Goal: Task Accomplishment & Management: Manage account settings

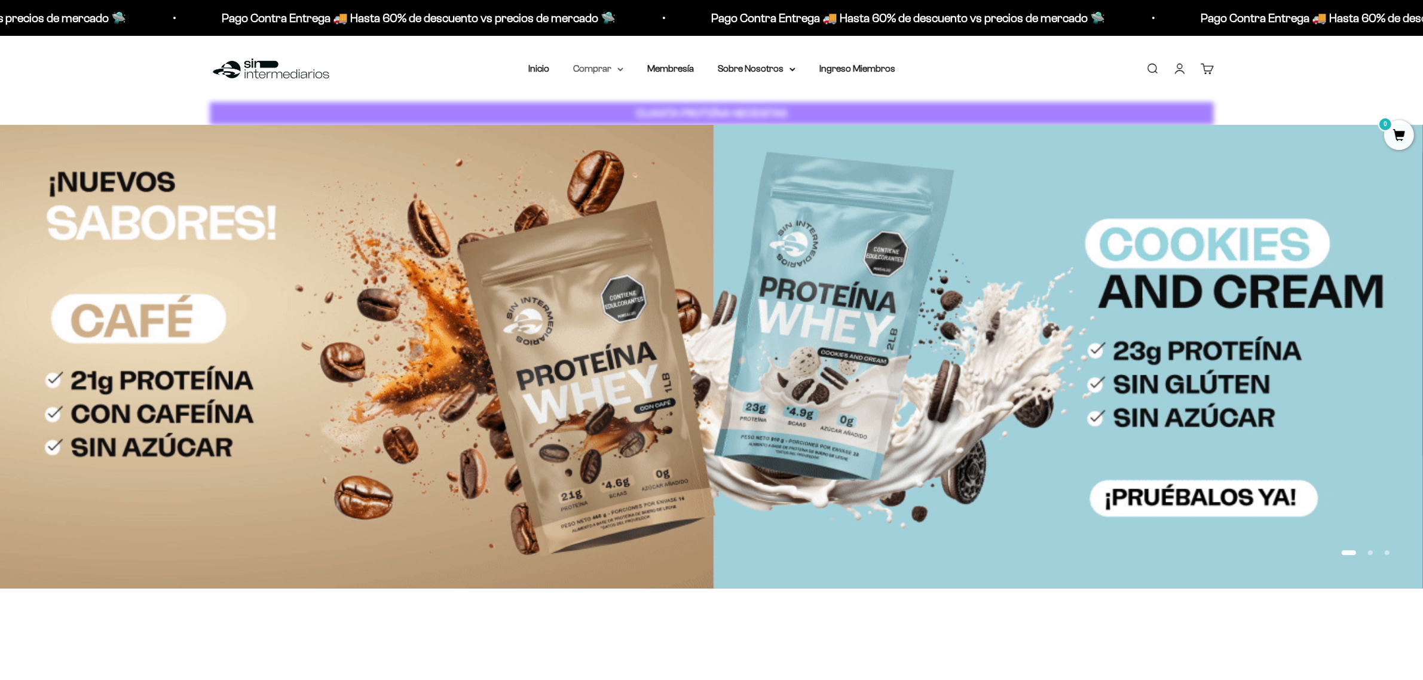
click at [613, 68] on summary "Comprar" at bounding box center [598, 69] width 50 height 16
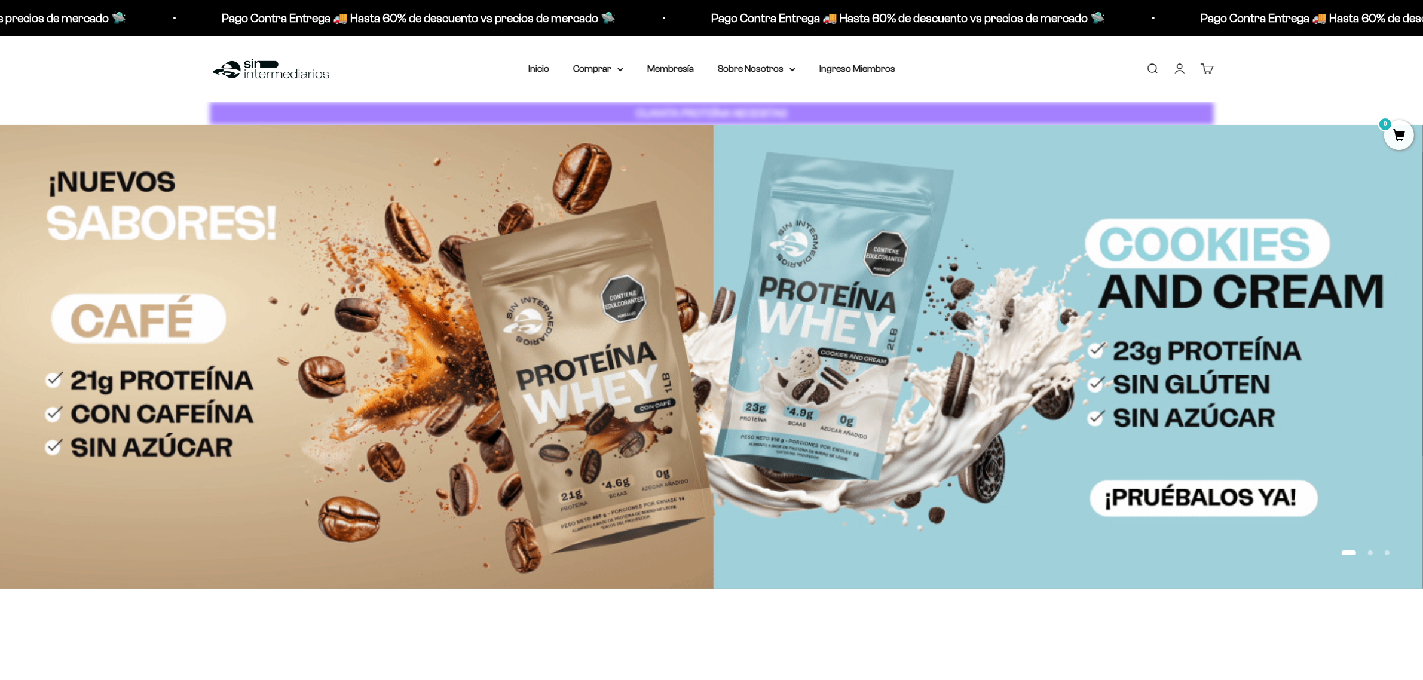
click at [1173, 75] on link "Iniciar sesión" at bounding box center [1179, 68] width 13 height 13
